Goal: Check status: Check status

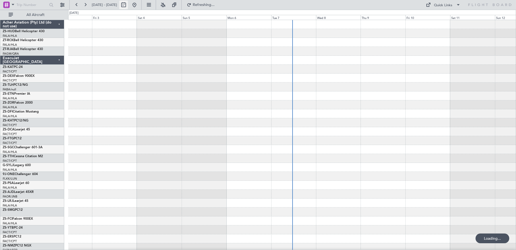
click at [128, 5] on button at bounding box center [123, 5] width 9 height 9
select select "10"
select select "2025"
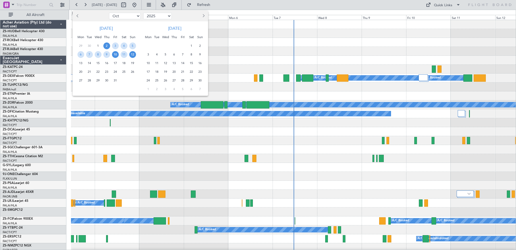
click at [115, 56] on span "10" at bounding box center [115, 54] width 7 height 7
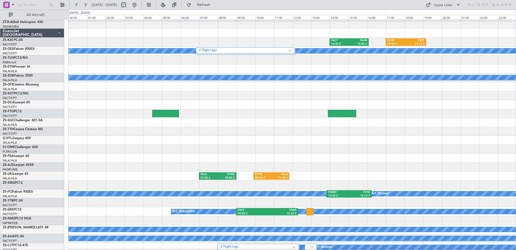
scroll to position [54, 0]
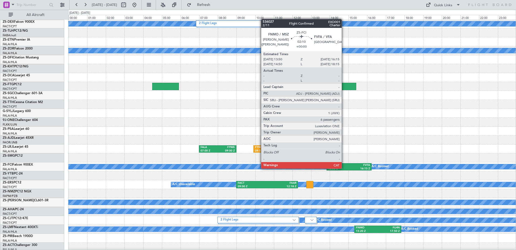
click at [344, 168] on div "13:50 Z" at bounding box center [338, 169] width 21 height 4
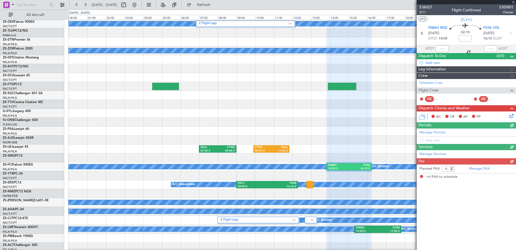
click at [428, 5] on span "536027" at bounding box center [426, 7] width 13 height 6
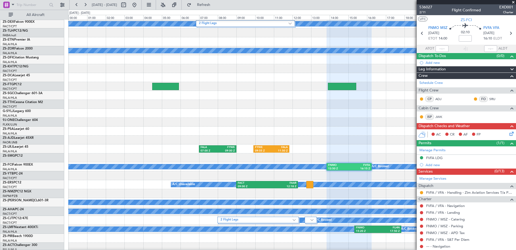
click at [514, 2] on span at bounding box center [513, 2] width 5 height 5
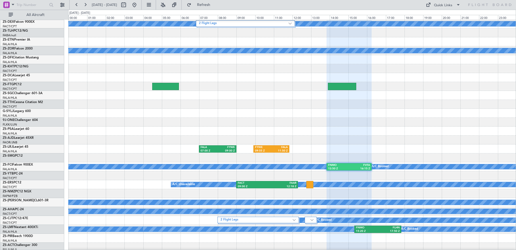
type input "0"
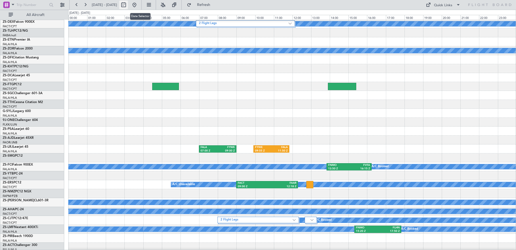
click at [128, 7] on button at bounding box center [123, 5] width 9 height 9
select select "10"
select select "2025"
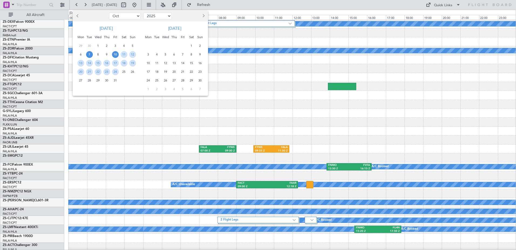
click at [91, 55] on span "7" at bounding box center [89, 54] width 7 height 7
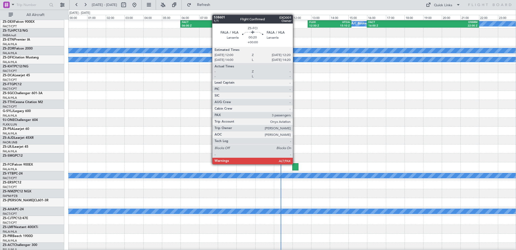
click at [296, 163] on div at bounding box center [296, 166] width 6 height 7
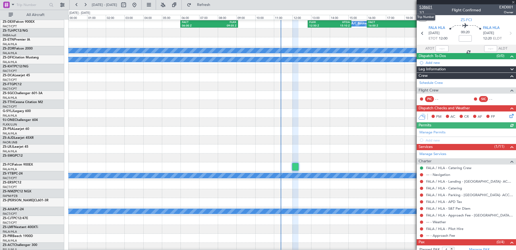
click at [430, 8] on span "538601" at bounding box center [426, 7] width 13 height 6
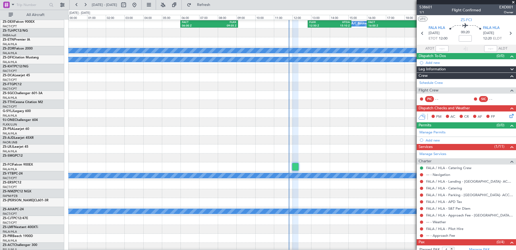
click at [514, 2] on span at bounding box center [513, 2] width 5 height 5
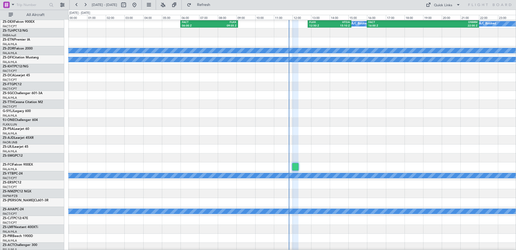
type input "0"
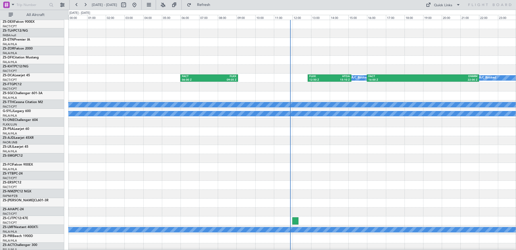
scroll to position [0, 0]
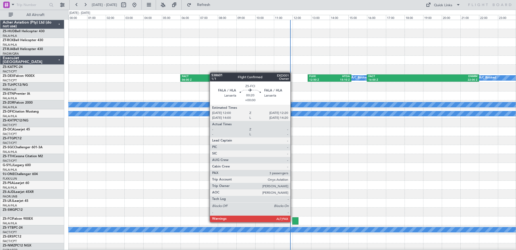
click at [293, 221] on div at bounding box center [296, 220] width 6 height 7
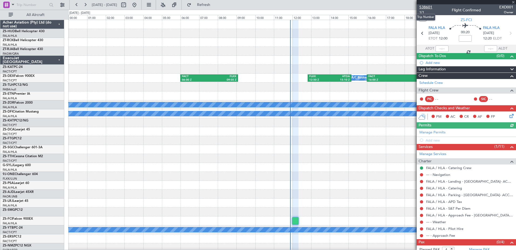
click at [428, 7] on span "538601" at bounding box center [426, 7] width 13 height 6
